Goal: Information Seeking & Learning: Learn about a topic

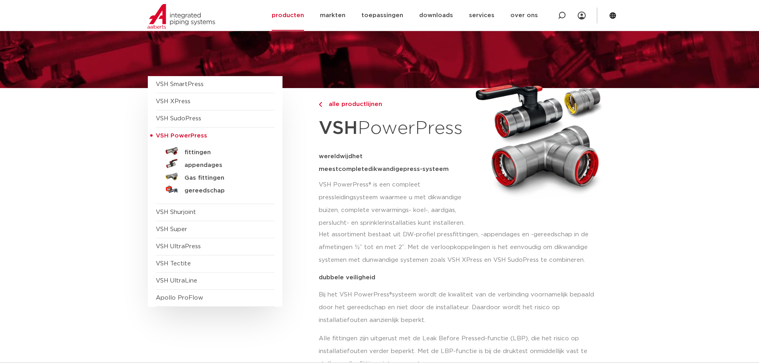
click at [179, 154] on link "fittingen" at bounding box center [215, 151] width 119 height 13
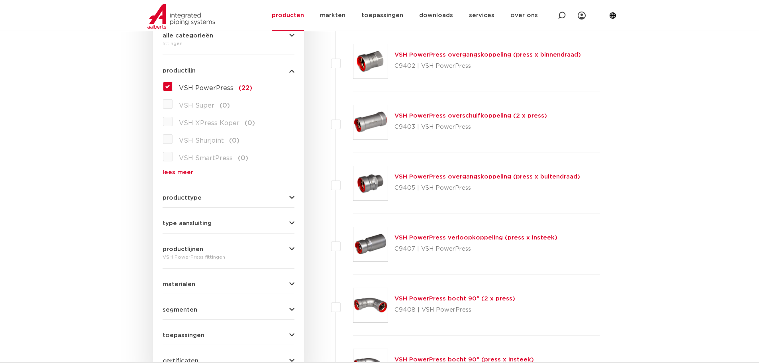
scroll to position [80, 0]
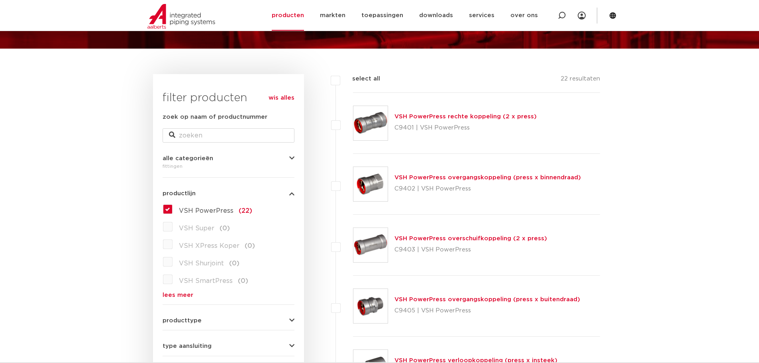
click at [526, 299] on link "VSH PowerPress overgangskoppeling (press x buitendraad)" at bounding box center [488, 300] width 186 height 6
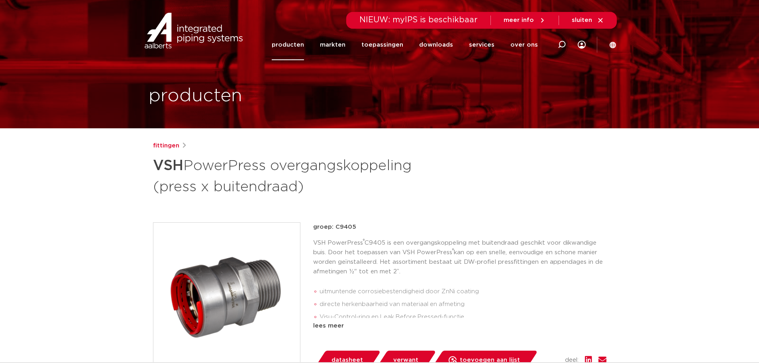
click at [363, 233] on div "groep: C9405 VSH PowerPress ® C9405 is een overgangskoppeling met buitendraad g…" at bounding box center [459, 276] width 293 height 108
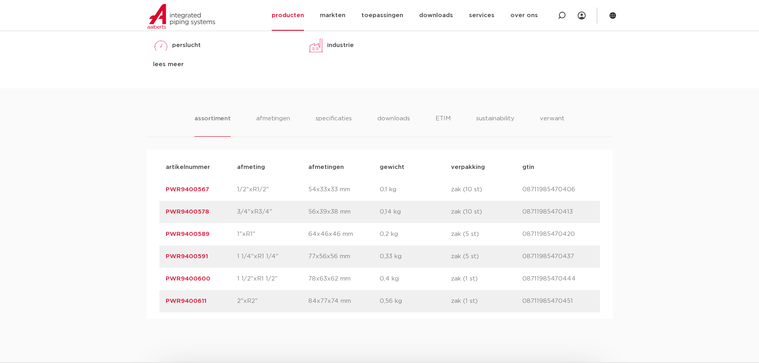
scroll to position [518, 0]
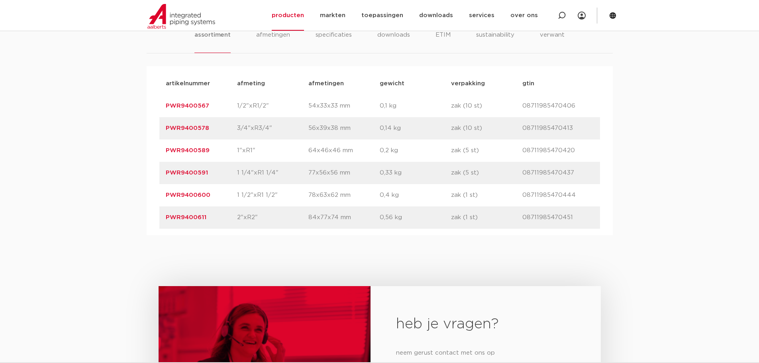
click at [189, 104] on link "PWR9400567" at bounding box center [187, 106] width 43 height 6
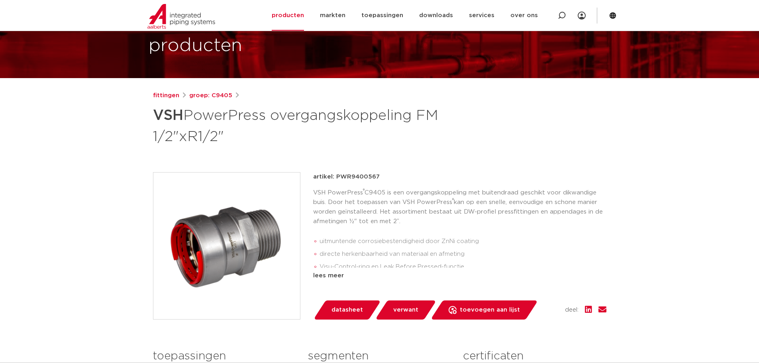
scroll to position [159, 0]
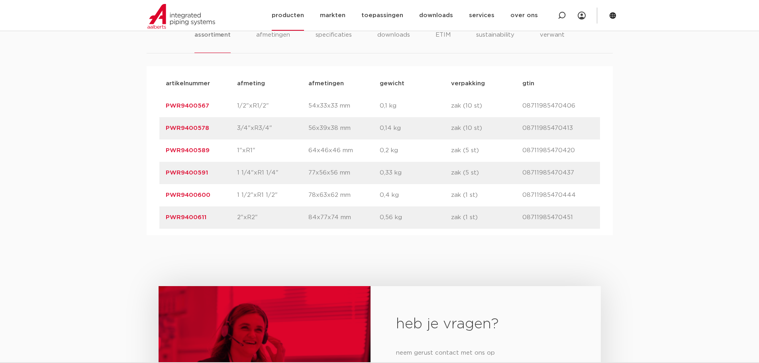
click at [291, 19] on link "producten" at bounding box center [288, 15] width 32 height 31
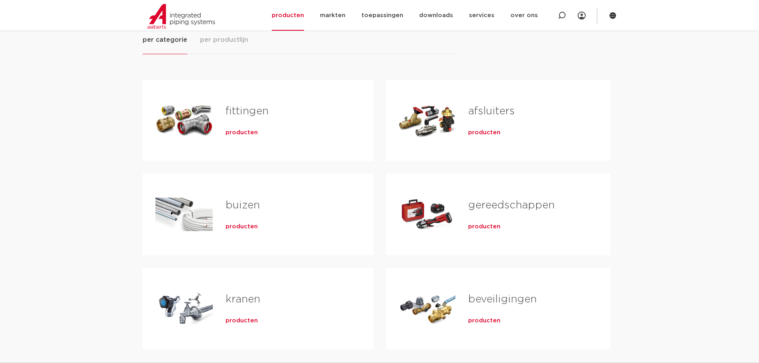
scroll to position [120, 0]
click at [229, 129] on span "producten" at bounding box center [242, 132] width 32 height 8
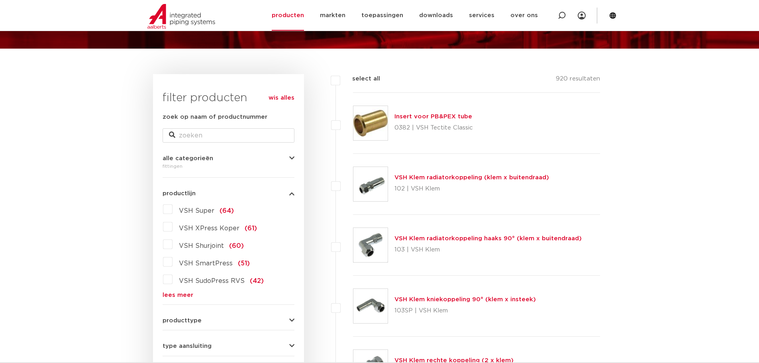
click at [175, 296] on link "lees meer" at bounding box center [229, 295] width 132 height 6
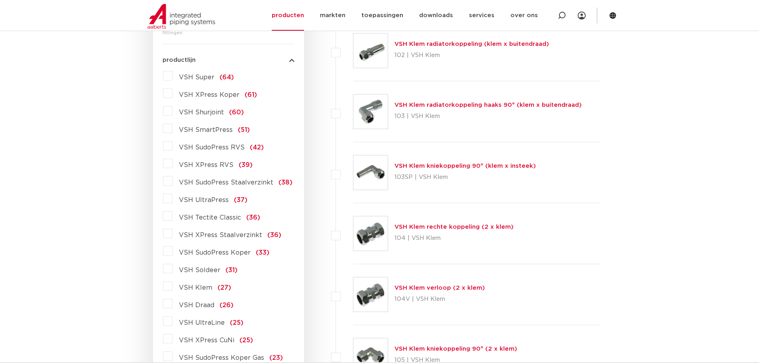
scroll to position [159, 0]
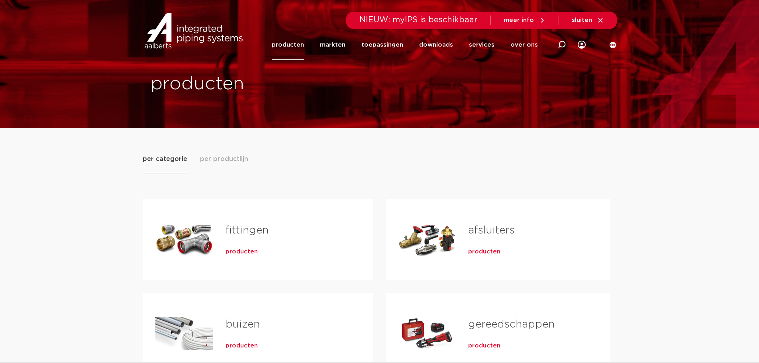
click at [236, 250] on span "producten" at bounding box center [242, 252] width 32 height 8
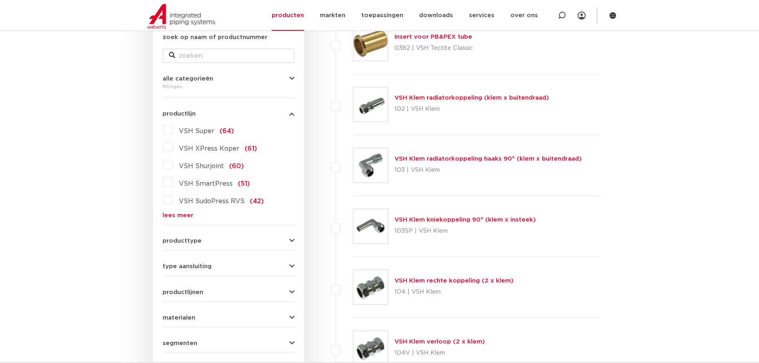
click at [181, 214] on link "lees meer" at bounding box center [229, 215] width 132 height 6
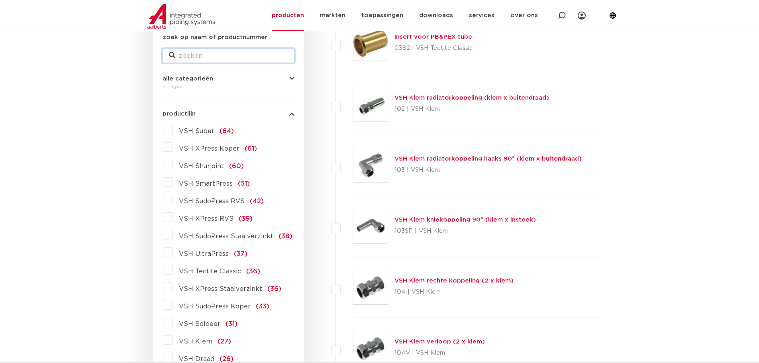
click at [218, 47] on div "zoek op naam of productnummer" at bounding box center [229, 48] width 132 height 30
type input "power"
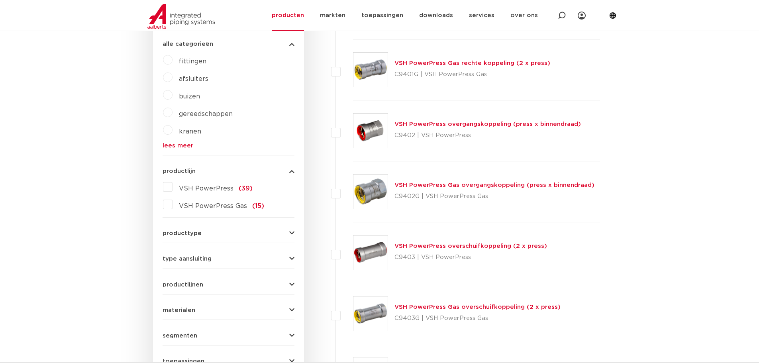
scroll to position [279, 0]
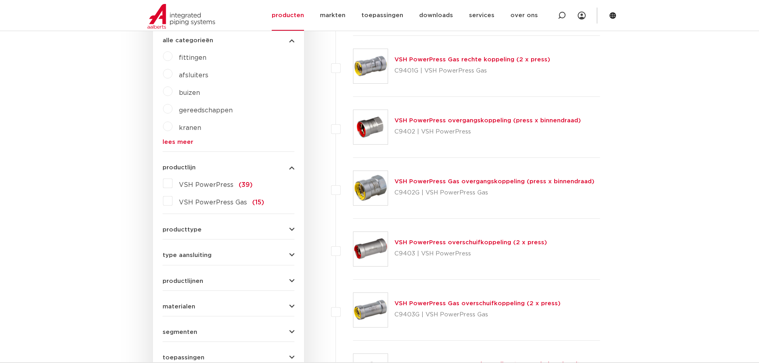
click at [217, 182] on span "VSH PowerPress" at bounding box center [206, 185] width 55 height 6
click at [0, 0] on input "VSH PowerPress (39)" at bounding box center [0, 0] width 0 height 0
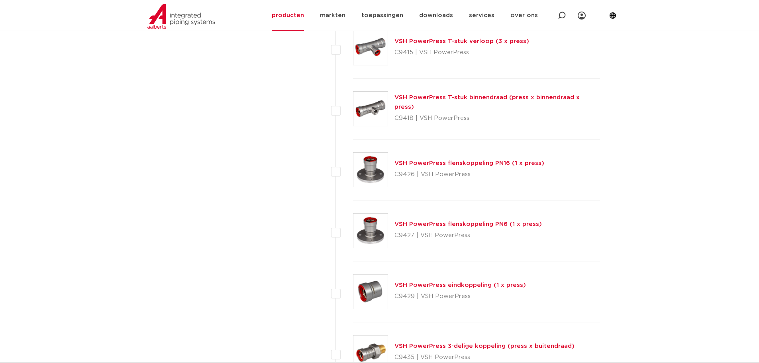
scroll to position [957, 0]
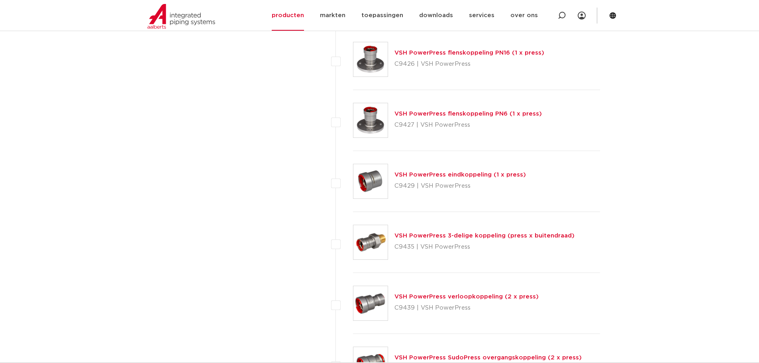
drag, startPoint x: 419, startPoint y: 236, endPoint x: 423, endPoint y: 235, distance: 4.5
click at [419, 236] on link "VSH PowerPress 3-delige koppeling (press x buitendraad)" at bounding box center [485, 236] width 180 height 6
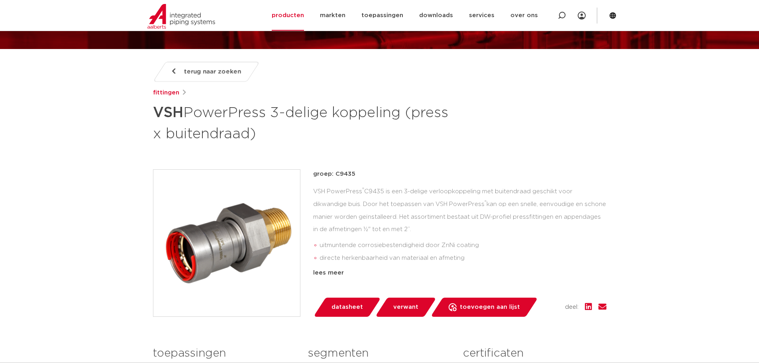
scroll to position [80, 0]
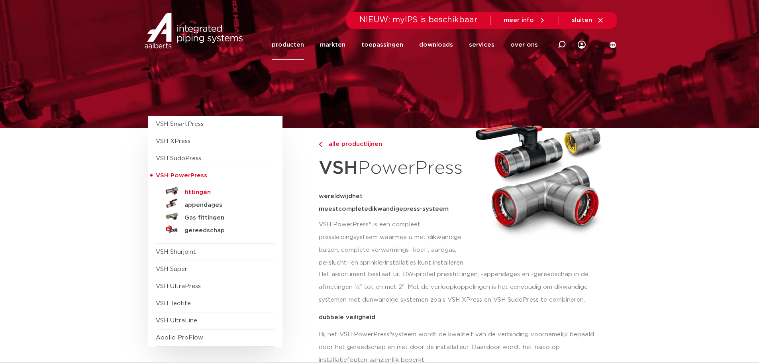
click at [206, 195] on h5 "fittingen" at bounding box center [224, 192] width 79 height 7
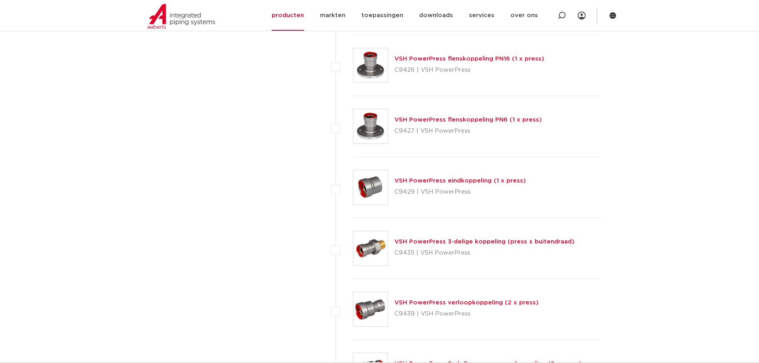
scroll to position [877, 0]
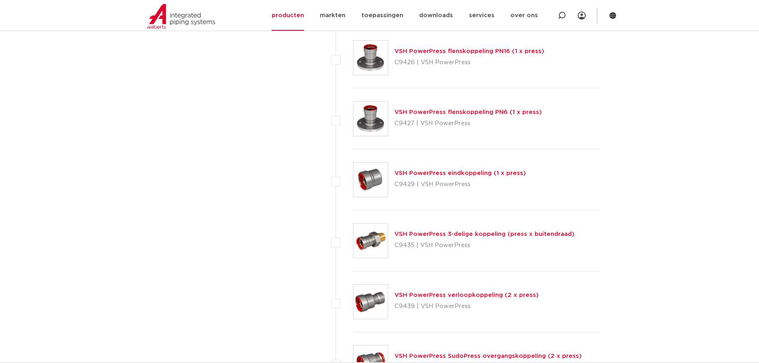
click at [446, 236] on link "VSH PowerPress 3-delige koppeling (press x buitendraad)" at bounding box center [485, 234] width 180 height 6
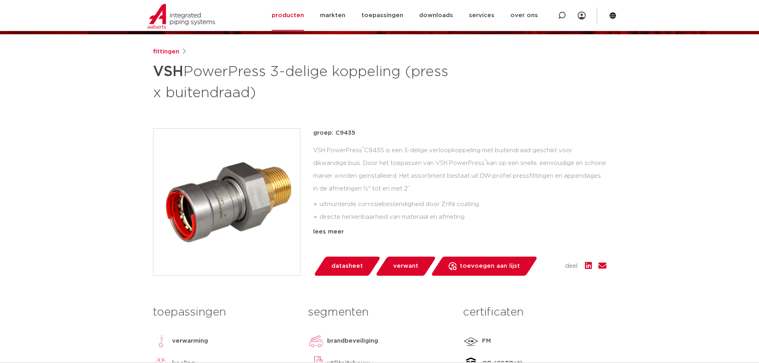
scroll to position [80, 0]
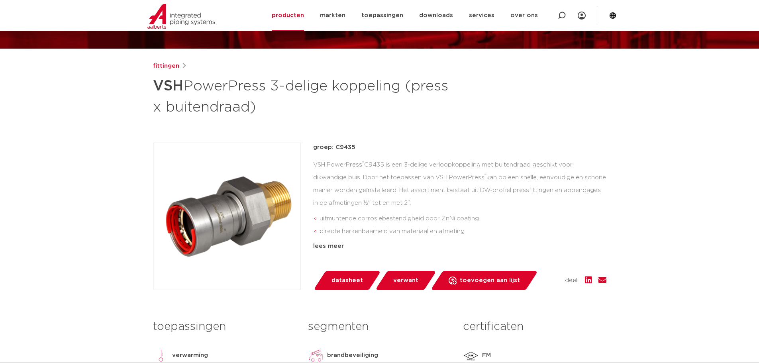
drag, startPoint x: 341, startPoint y: 100, endPoint x: 356, endPoint y: 101, distance: 14.8
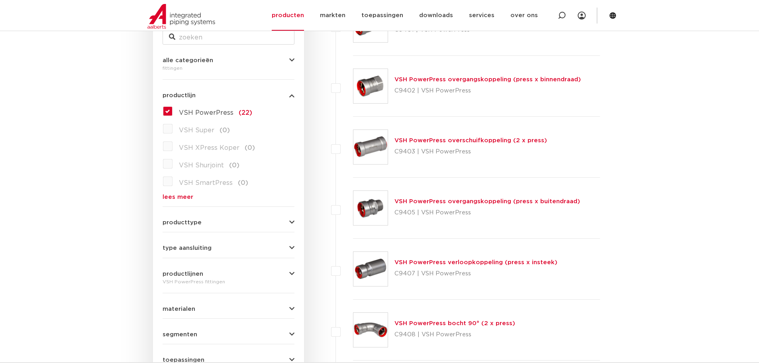
scroll to position [199, 0]
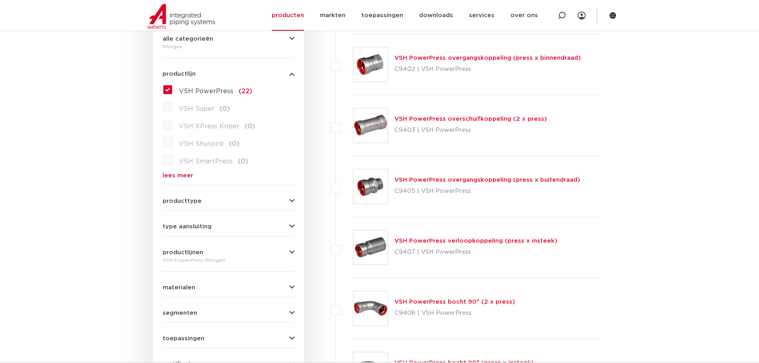
click at [577, 261] on div "VSH PowerPress verloopkoppeling (press x insteek) C9407 | VSH PowerPress" at bounding box center [477, 247] width 248 height 61
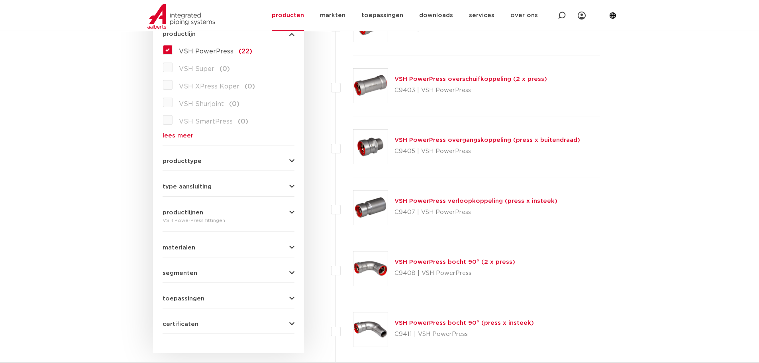
click at [574, 235] on div "VSH PowerPress verloopkoppeling (press x insteek) C9407 | VSH PowerPress" at bounding box center [477, 207] width 248 height 61
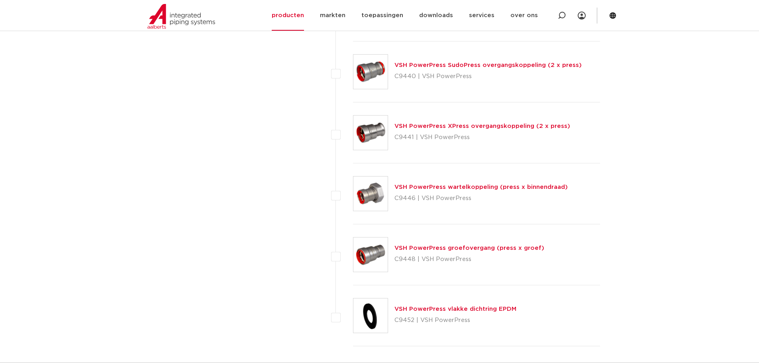
scroll to position [1156, 0]
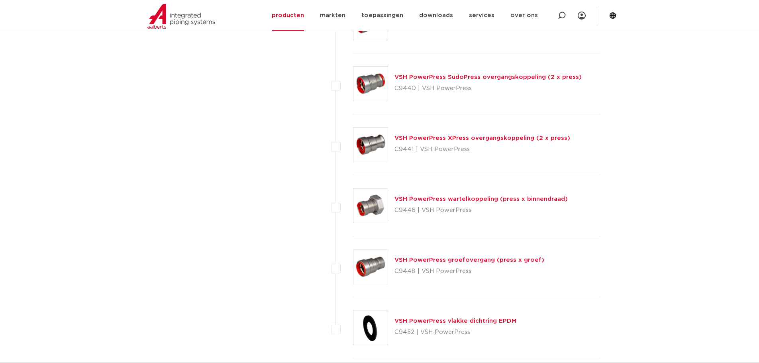
click at [473, 197] on link "VSH PowerPress wartelkoppeling (press x binnendraad)" at bounding box center [481, 199] width 173 height 6
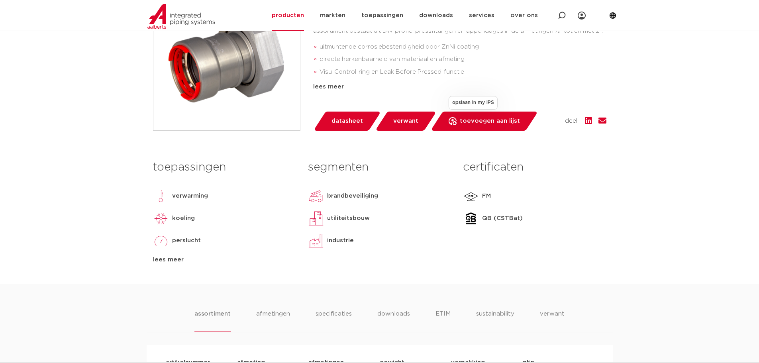
scroll to position [80, 0]
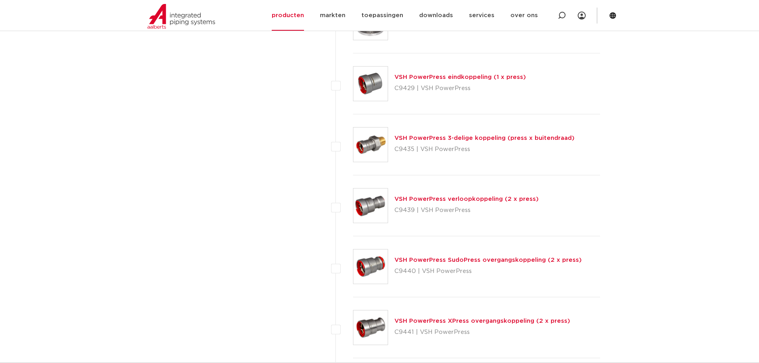
scroll to position [996, 0]
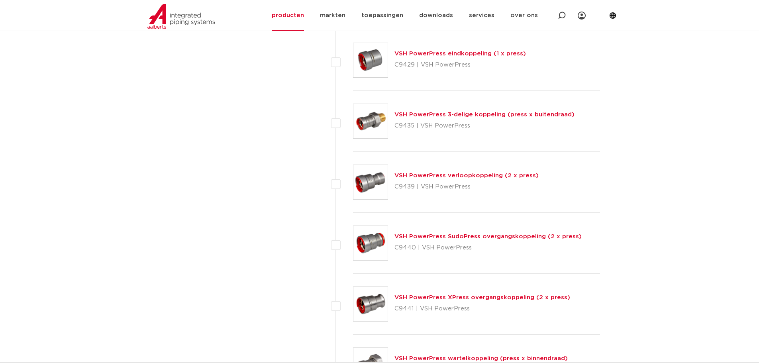
click at [425, 113] on link "VSH PowerPress 3-delige koppeling (press x buitendraad)" at bounding box center [485, 115] width 180 height 6
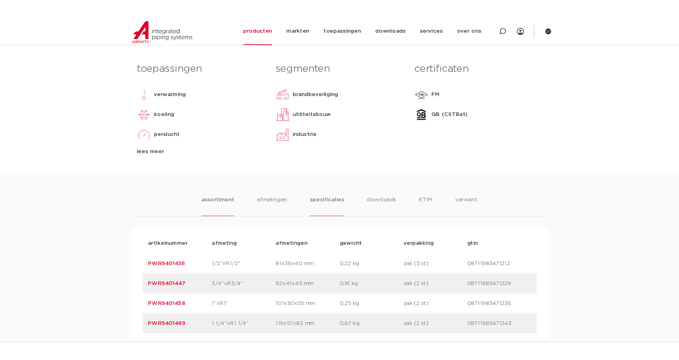
scroll to position [438, 0]
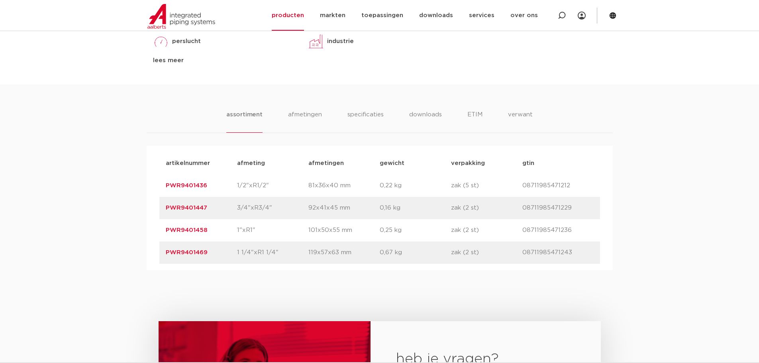
click at [446, 263] on div "artikelnummer PWR9401469 afmeting 1 1/4"xR1 1/4" [GEOGRAPHIC_DATA] 119x57x63 mm…" at bounding box center [379, 253] width 441 height 22
